Goal: Navigation & Orientation: Find specific page/section

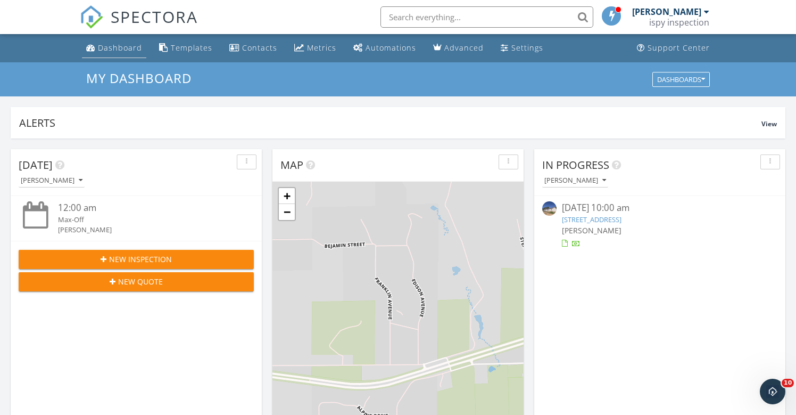
click at [126, 46] on div "Dashboard" at bounding box center [120, 48] width 44 height 10
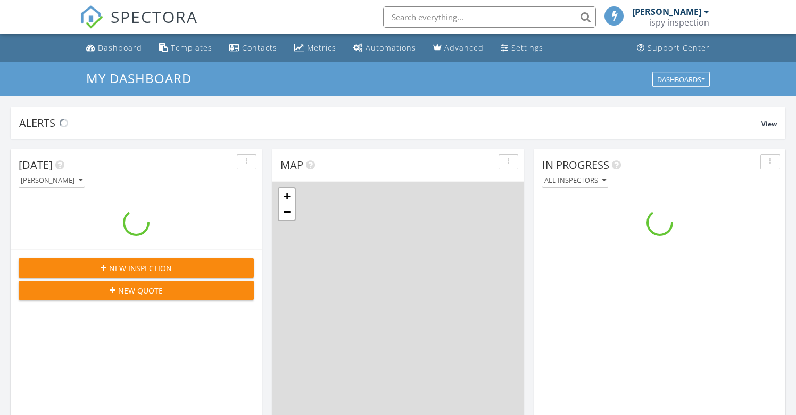
scroll to position [969, 797]
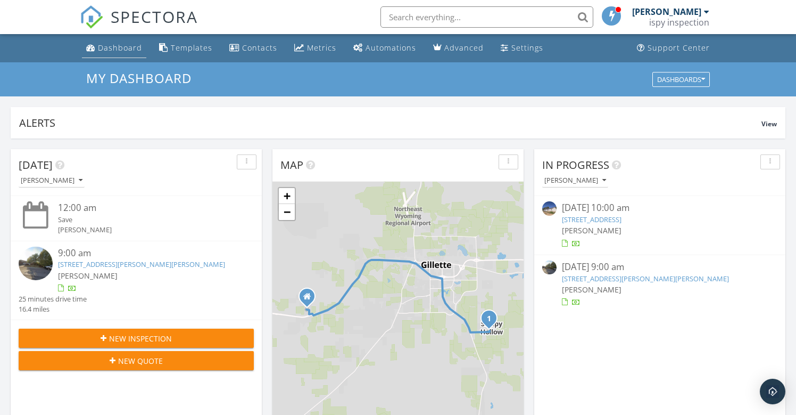
drag, startPoint x: 0, startPoint y: 0, endPoint x: 126, endPoint y: 46, distance: 134.3
click at [126, 46] on div "Dashboard" at bounding box center [120, 48] width 44 height 10
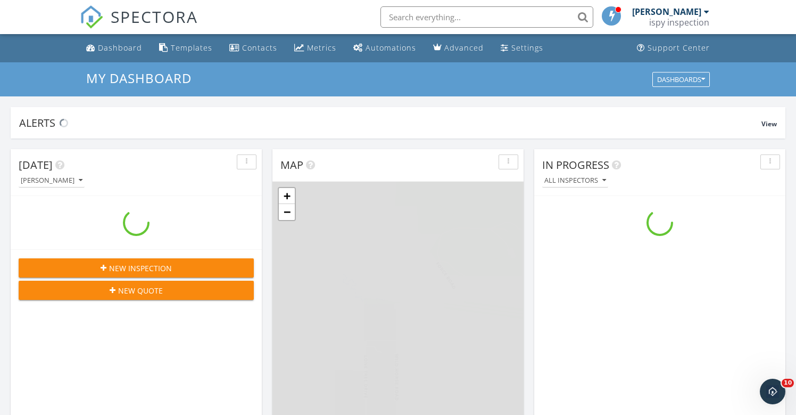
scroll to position [969, 797]
